Goal: Transaction & Acquisition: Purchase product/service

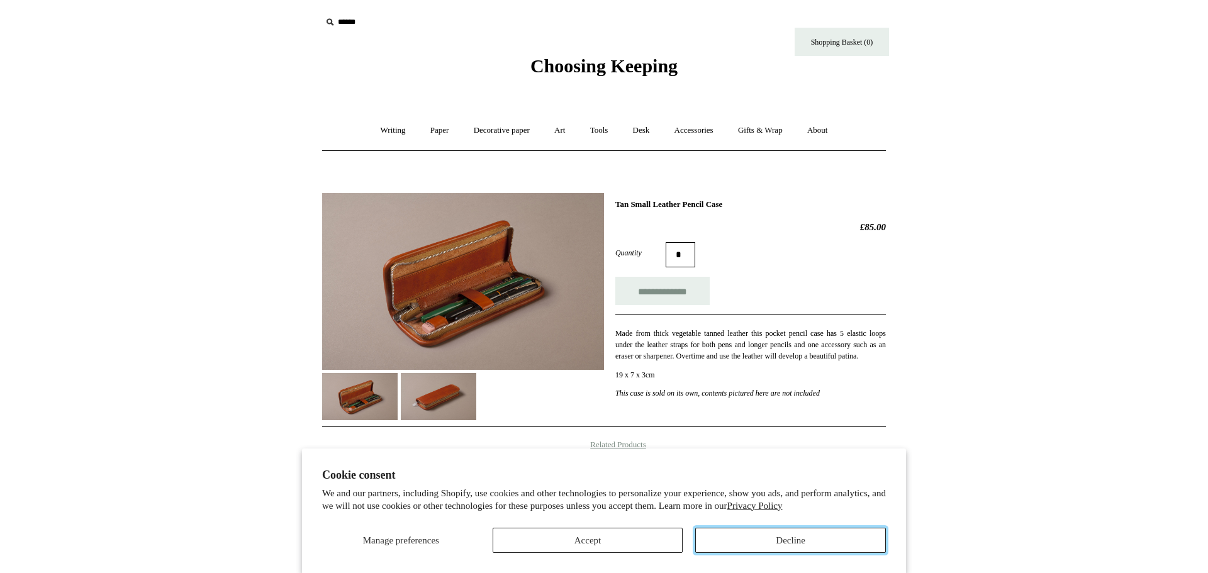
click at [752, 545] on button "Decline" at bounding box center [790, 540] width 191 height 25
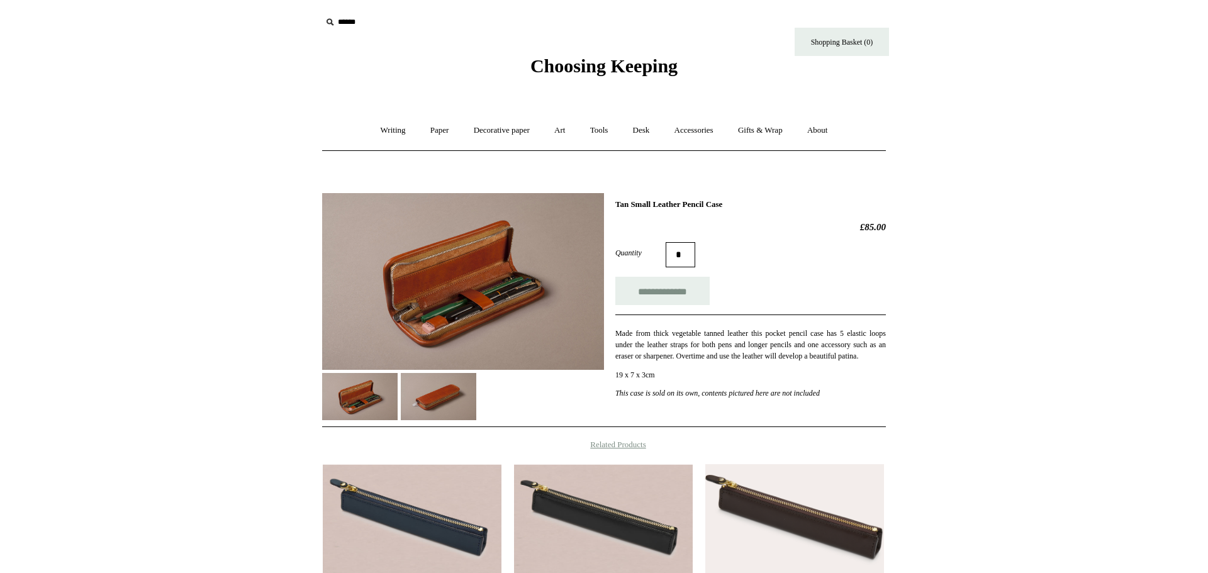
click at [488, 277] on img at bounding box center [463, 281] width 282 height 177
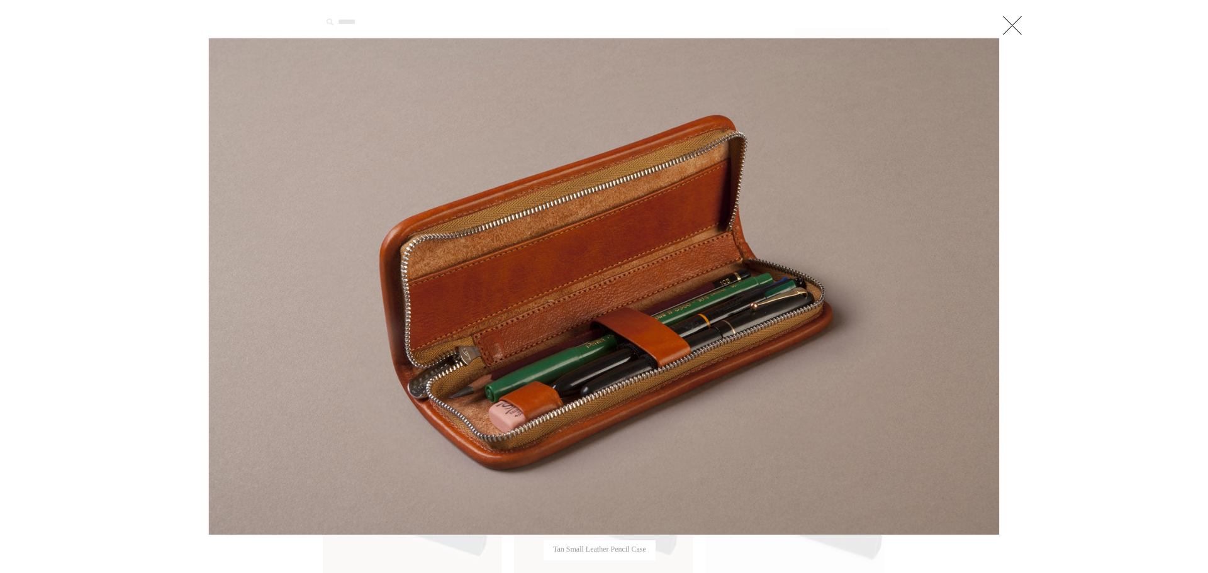
click at [1000, 26] on link at bounding box center [1012, 25] width 25 height 25
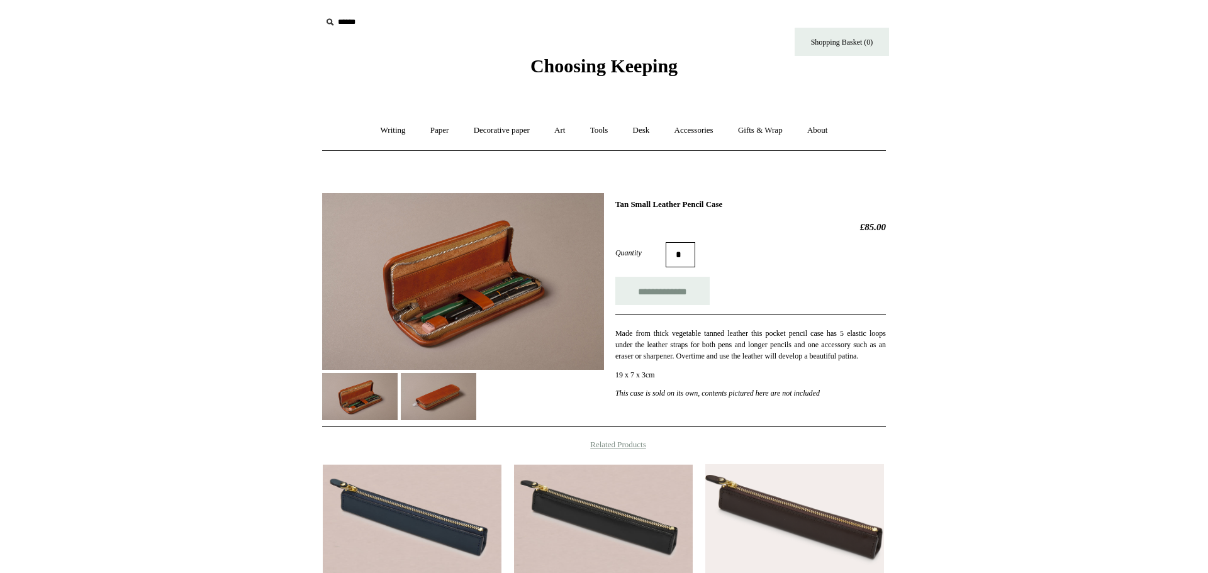
click at [423, 433] on div "**********" at bounding box center [603, 407] width 629 height 447
click at [675, 128] on link "Accessories +" at bounding box center [694, 130] width 62 height 33
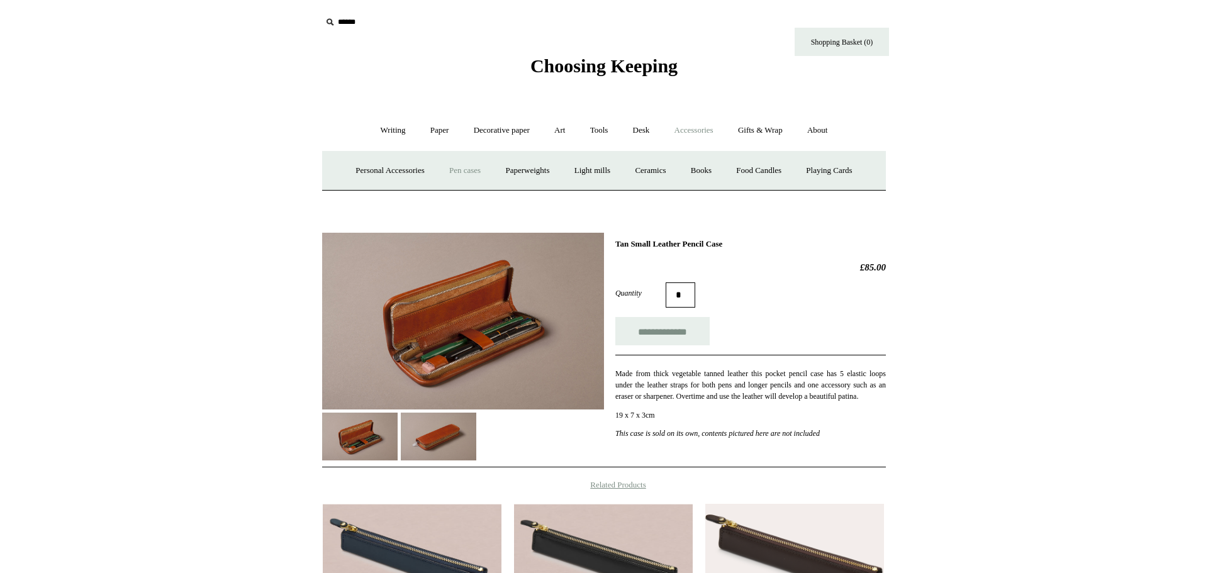
click at [467, 166] on link "Pen cases" at bounding box center [465, 170] width 54 height 33
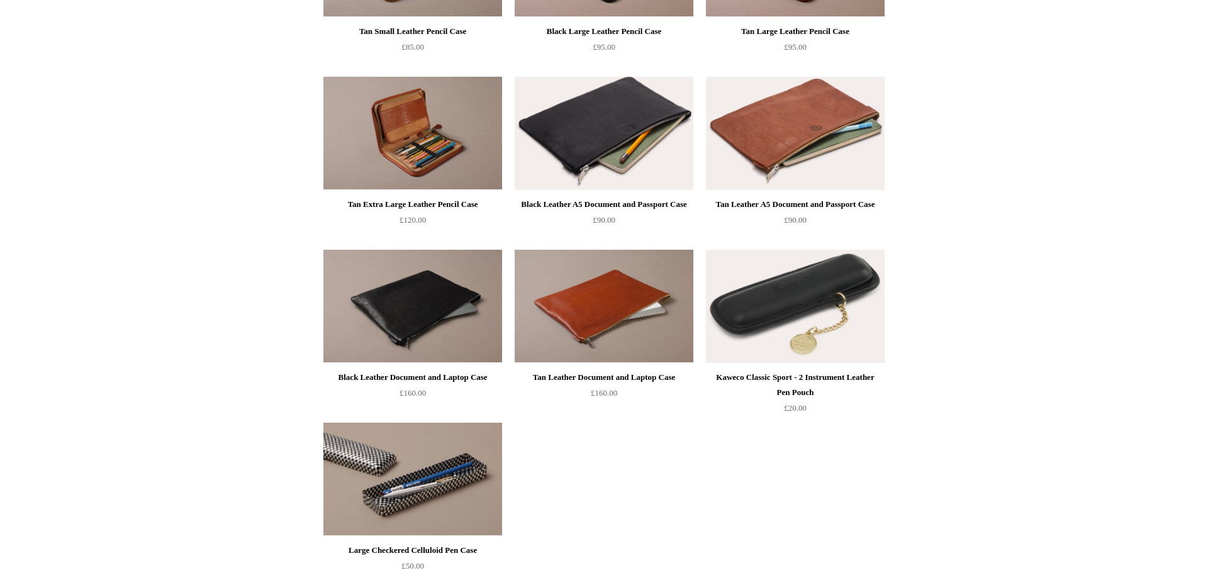
scroll to position [1012, 0]
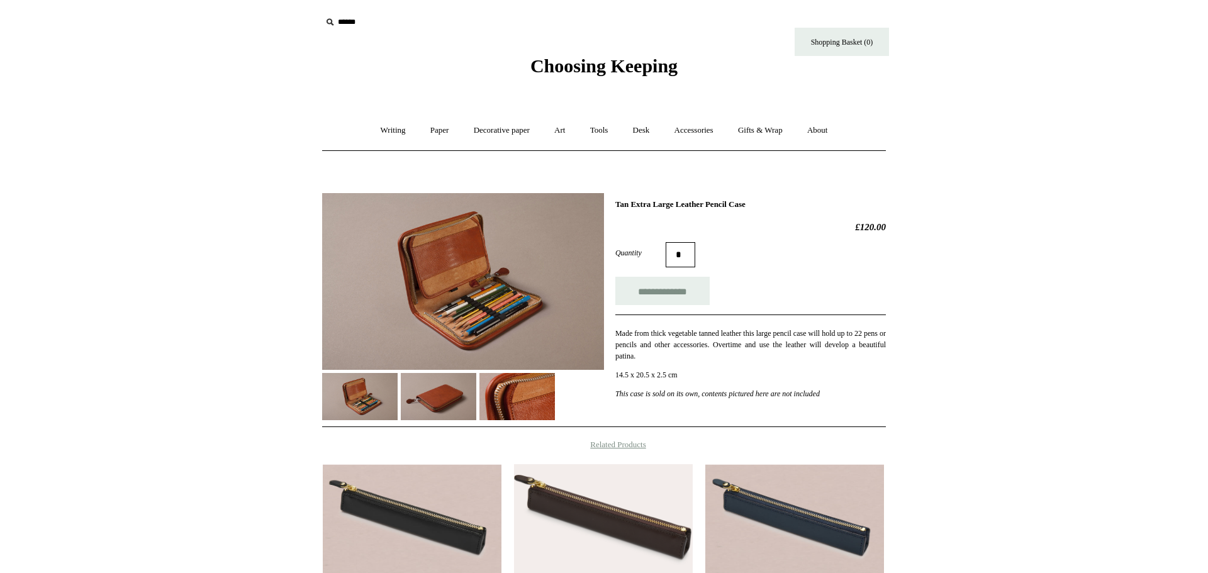
click at [524, 300] on img at bounding box center [463, 281] width 282 height 177
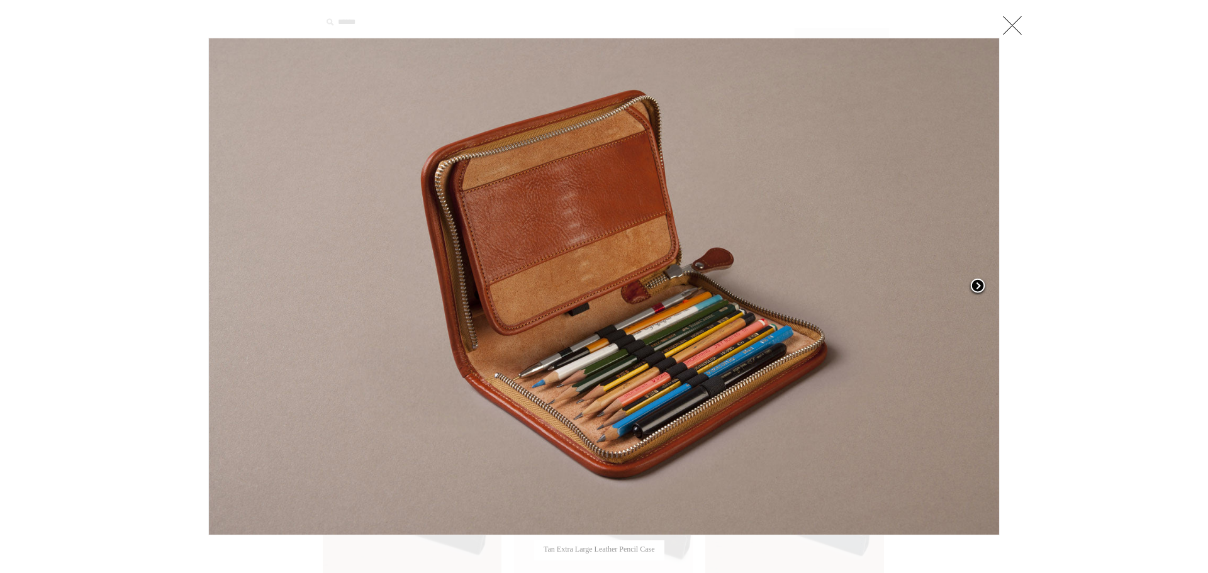
click at [983, 286] on span at bounding box center [977, 286] width 19 height 19
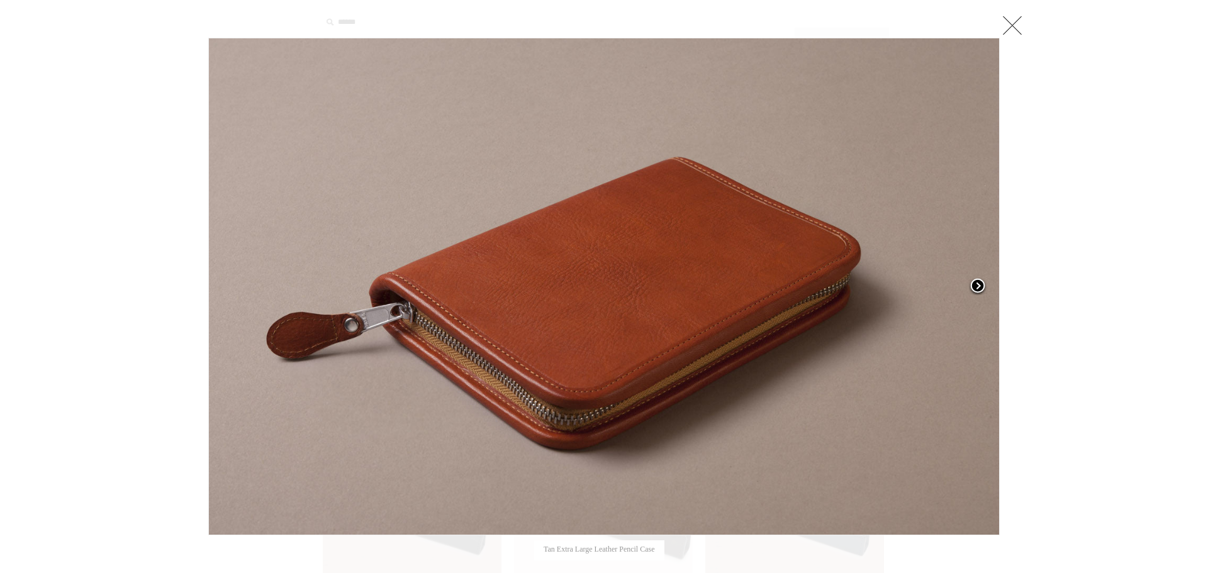
click at [983, 286] on span at bounding box center [977, 286] width 19 height 19
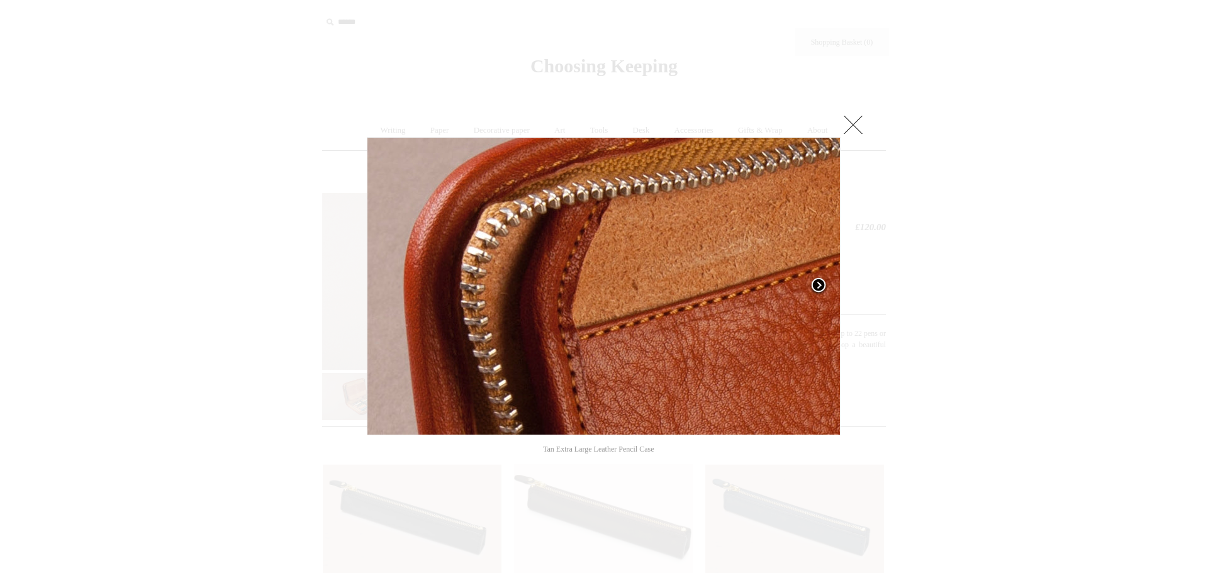
click at [983, 286] on div at bounding box center [604, 414] width 1208 height 828
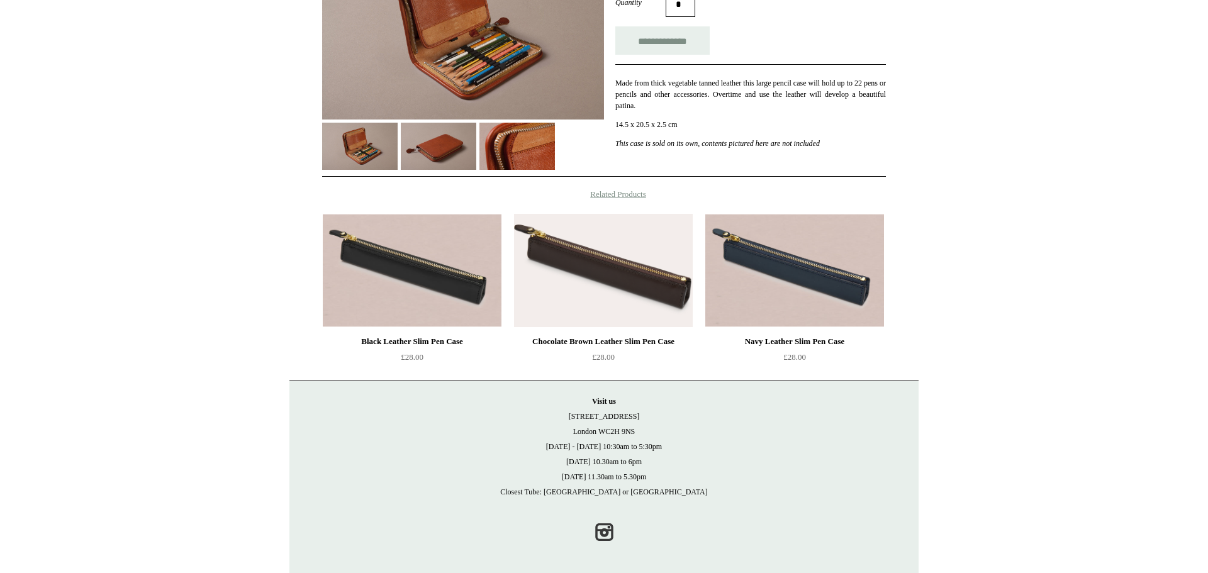
scroll to position [255, 0]
